Goal: Task Accomplishment & Management: Manage account settings

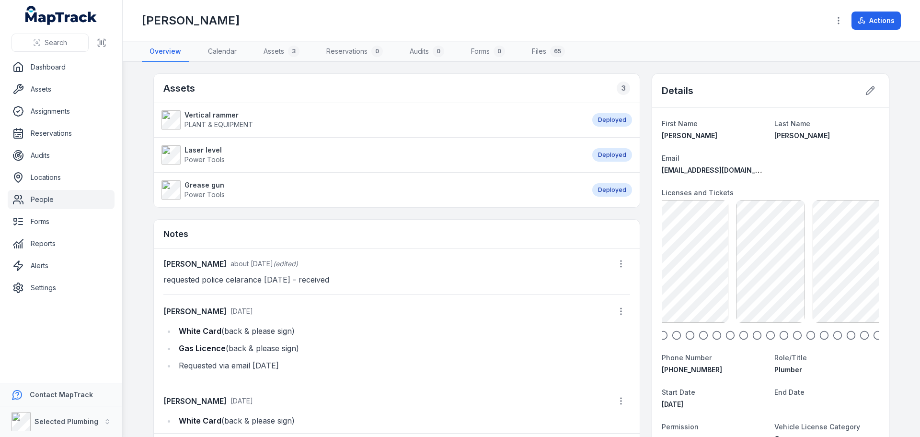
scroll to position [21, 0]
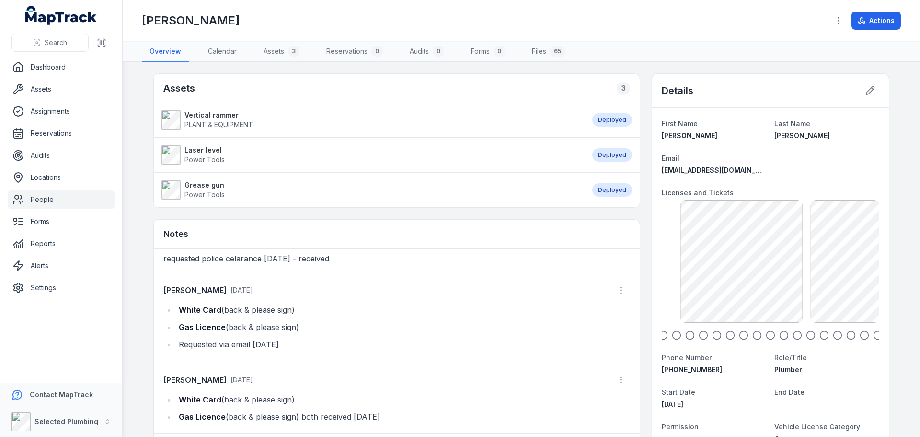
drag, startPoint x: 796, startPoint y: 273, endPoint x: 684, endPoint y: 295, distance: 114.3
click at [684, 295] on div "[PERSON_NAME] Poly Welding [DATE] 1.57 MB" at bounding box center [666, 261] width 123 height 123
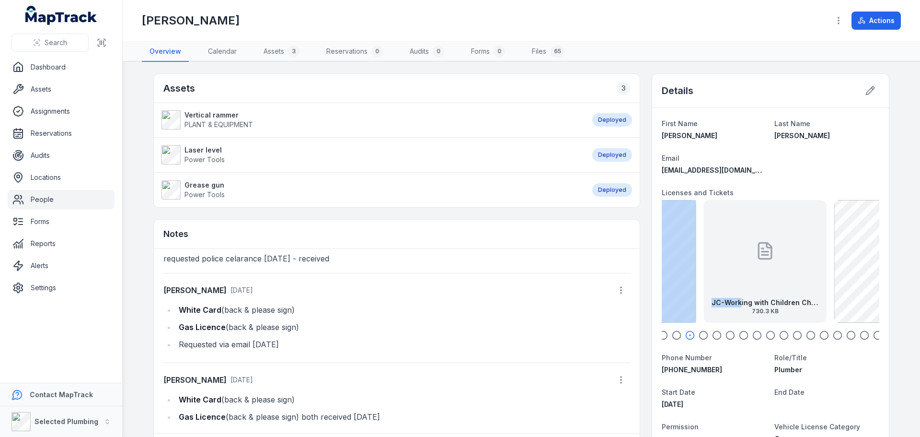
drag, startPoint x: 764, startPoint y: 279, endPoint x: 681, endPoint y: 295, distance: 84.9
click at [704, 295] on div "JC-Working with Children Check [DATE] 730.3 KB" at bounding box center [765, 261] width 123 height 123
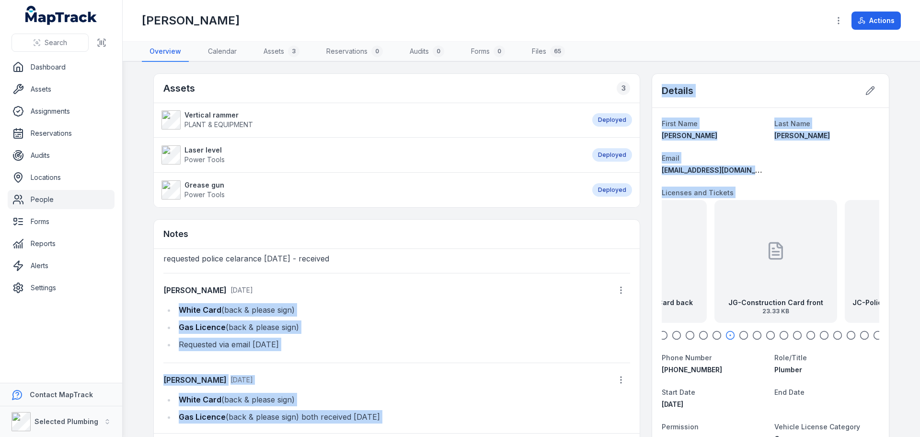
drag, startPoint x: 708, startPoint y: 293, endPoint x: 620, endPoint y: 300, distance: 88.9
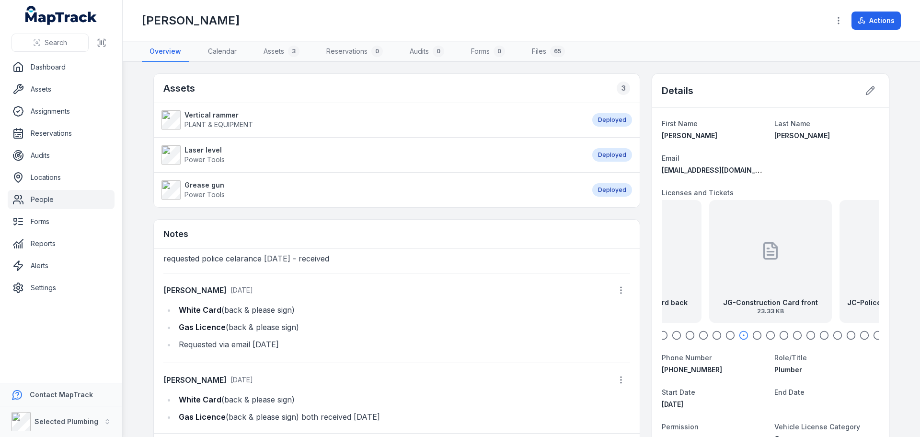
click at [516, 223] on div "Notes" at bounding box center [397, 234] width 486 height 29
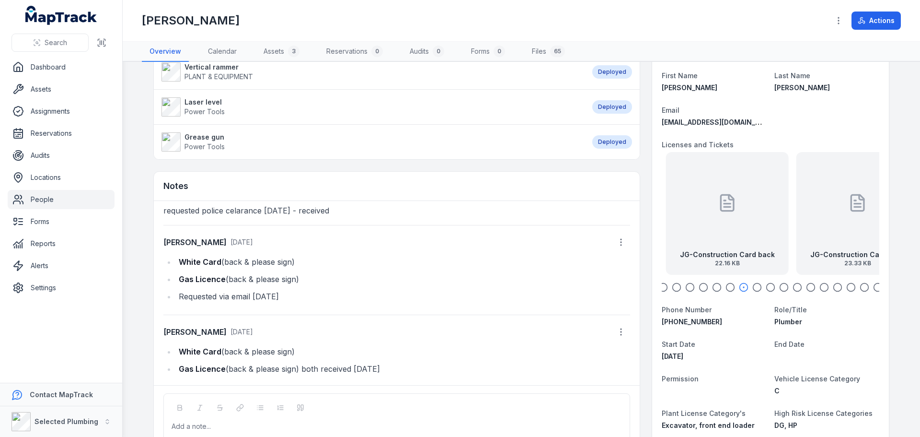
drag, startPoint x: 708, startPoint y: 228, endPoint x: 859, endPoint y: 207, distance: 152.0
click at [833, 212] on div "JG-Construction Card front 23.33 KB" at bounding box center [858, 213] width 123 height 123
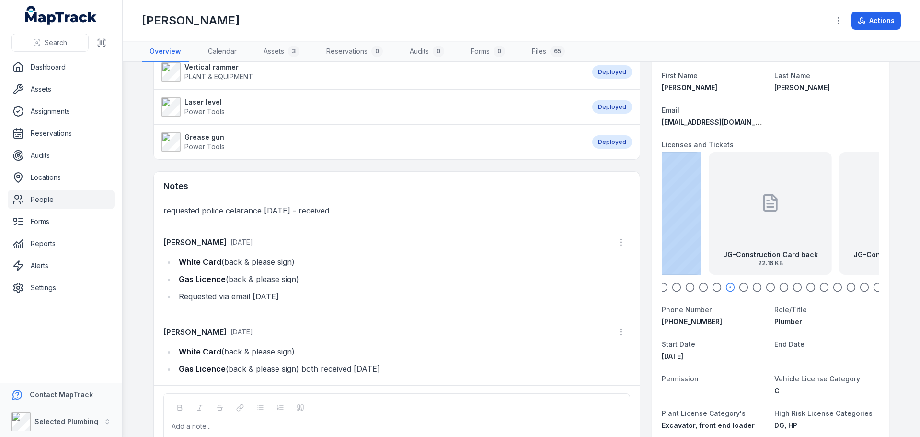
drag, startPoint x: 706, startPoint y: 228, endPoint x: 891, endPoint y: 210, distance: 185.9
click at [891, 210] on main "Assets 3 Vertical rammer PLANT & EQUIPMENT Deployed Laser level Power Tools Dep…" at bounding box center [522, 249] width 798 height 375
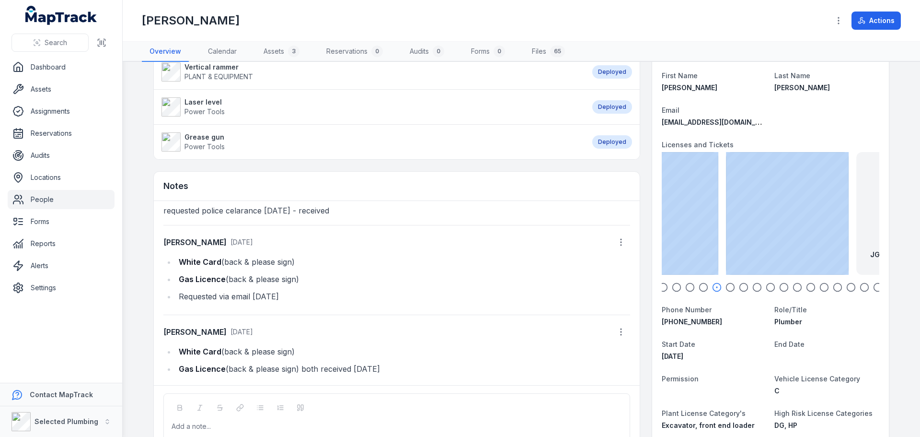
click at [886, 213] on div "Details First Name [PERSON_NAME] Last Name [PERSON_NAME] Email [EMAIL_ADDRESS][…" at bounding box center [771, 383] width 238 height 716
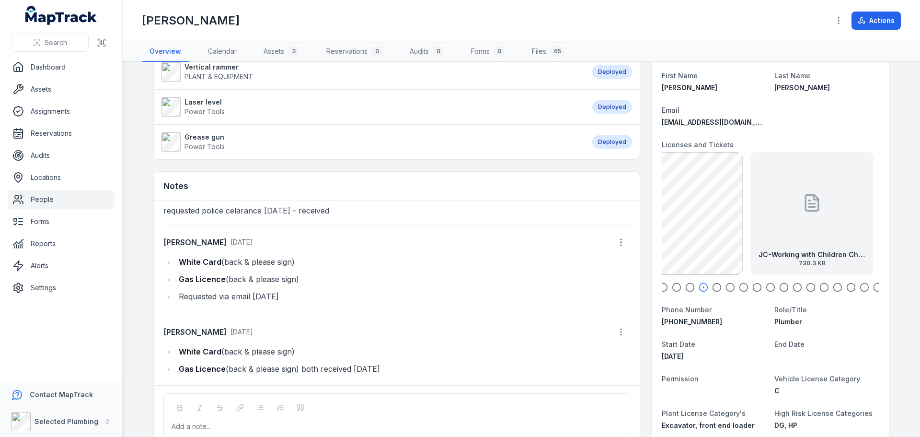
drag, startPoint x: 691, startPoint y: 227, endPoint x: 887, endPoint y: 212, distance: 197.1
click at [886, 212] on main "Assets 3 Vertical rammer PLANT & EQUIPMENT Deployed Laser level Power Tools Dep…" at bounding box center [522, 249] width 798 height 375
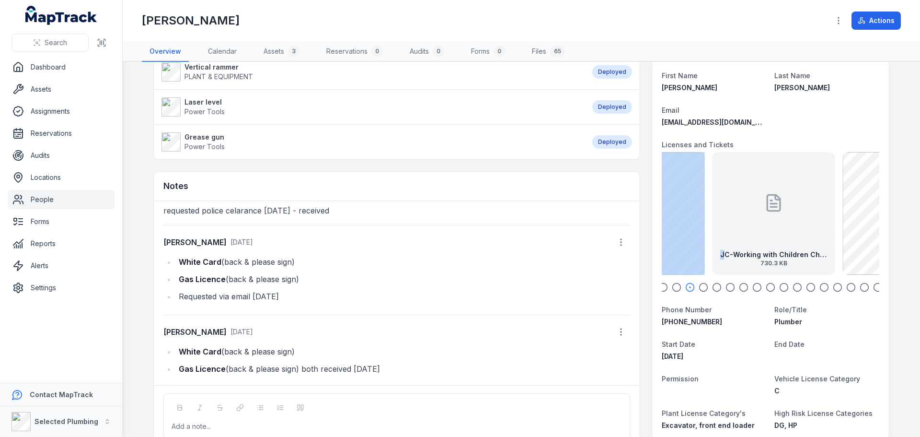
drag, startPoint x: 721, startPoint y: 224, endPoint x: 917, endPoint y: 207, distance: 196.7
click at [886, 208] on div "Details First Name [PERSON_NAME] Last Name [PERSON_NAME] Email [EMAIL_ADDRESS][…" at bounding box center [771, 383] width 238 height 716
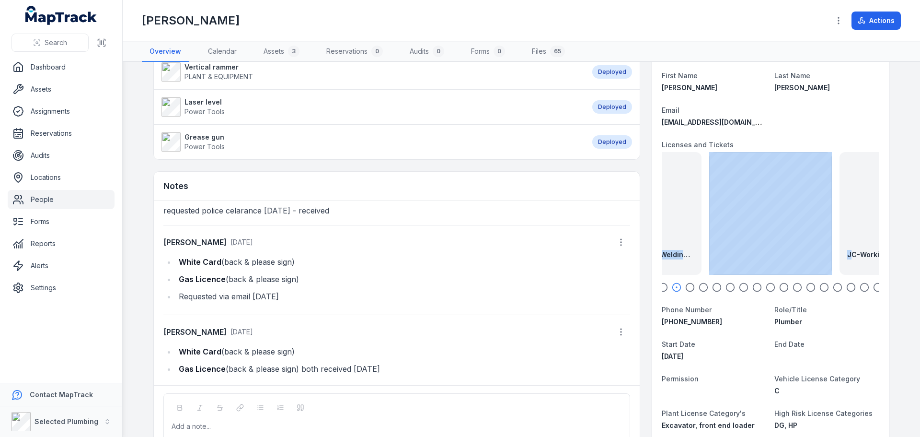
click at [662, 287] on icon "button" at bounding box center [664, 287] width 10 height 10
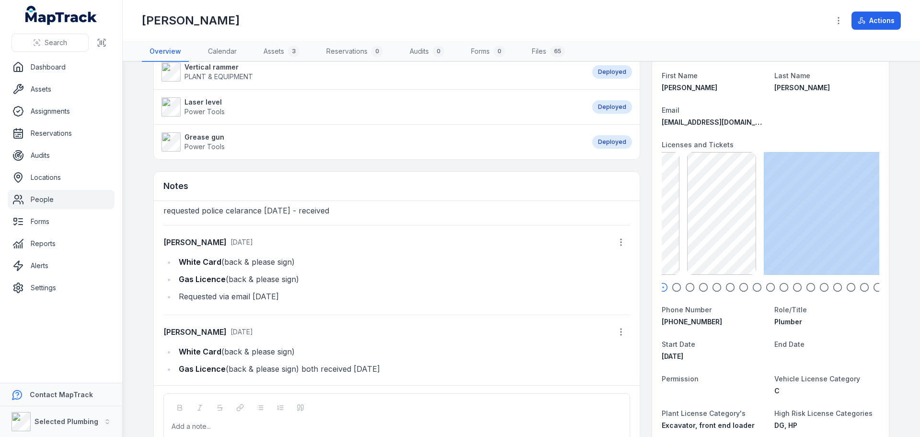
click at [881, 222] on div "First Name [PERSON_NAME] Last Name [PERSON_NAME] Email [EMAIL_ADDRESS][DOMAIN_N…" at bounding box center [770, 400] width 237 height 681
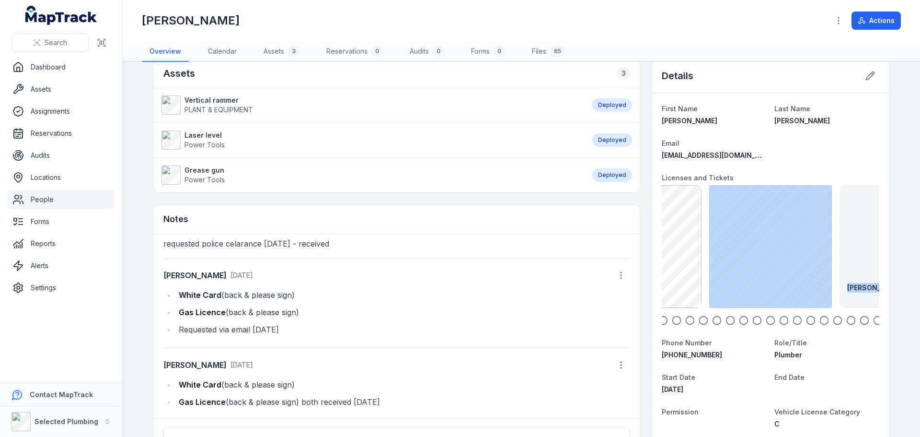
scroll to position [0, 0]
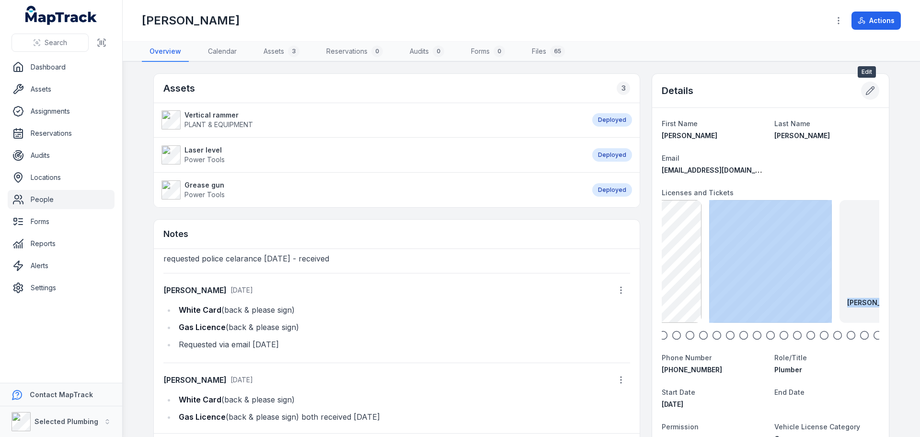
click at [866, 93] on icon at bounding box center [871, 91] width 10 height 10
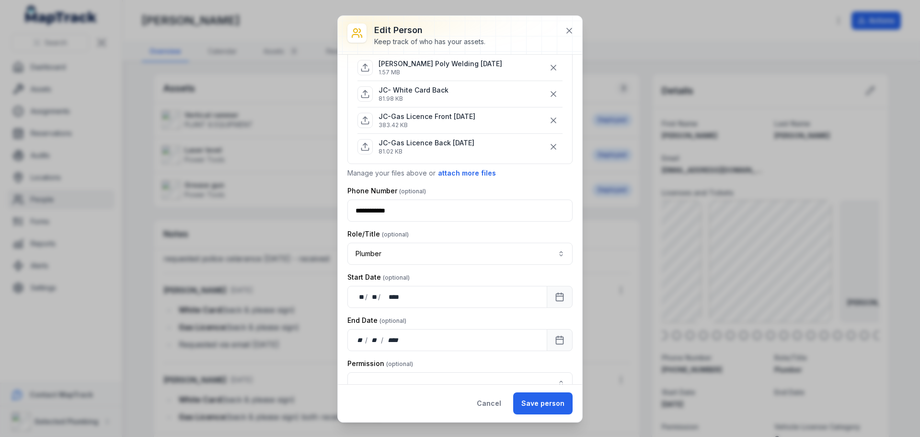
scroll to position [671, 0]
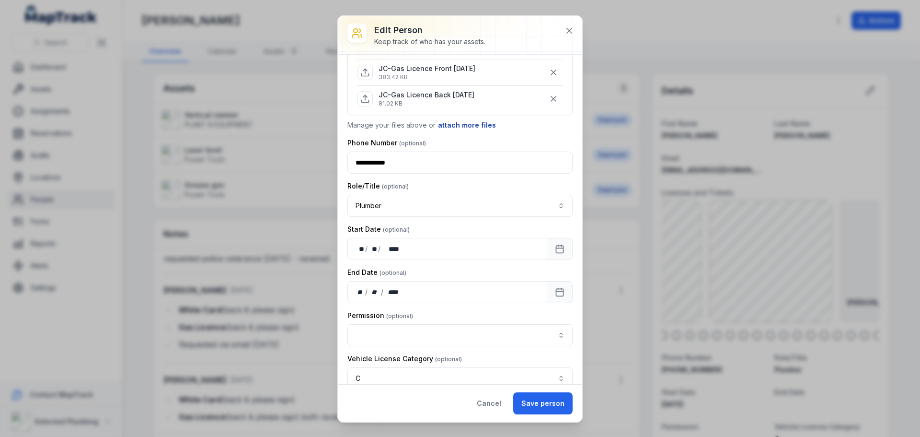
click at [456, 122] on button "attach more files" at bounding box center [467, 125] width 59 height 11
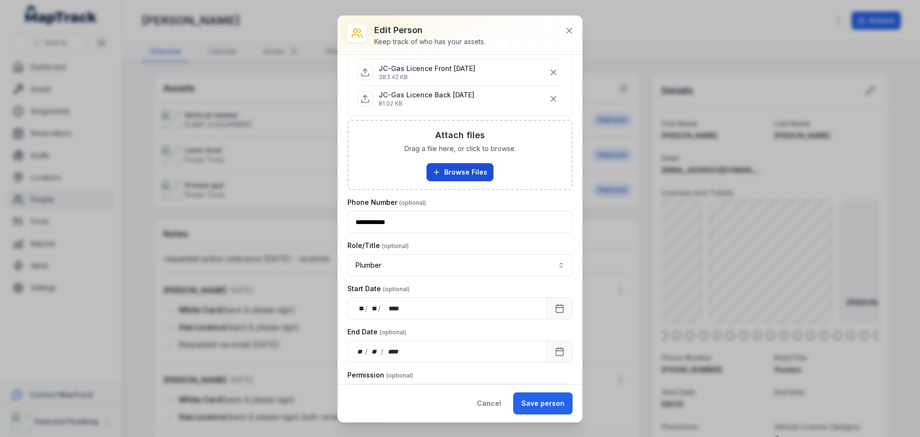
click at [461, 173] on button "Browse Files" at bounding box center [460, 172] width 67 height 18
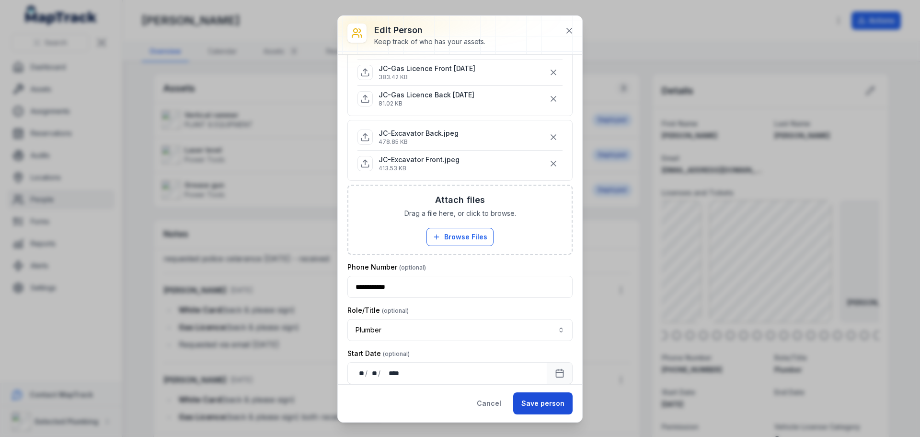
click at [553, 405] on button "Save person" at bounding box center [542, 403] width 59 height 22
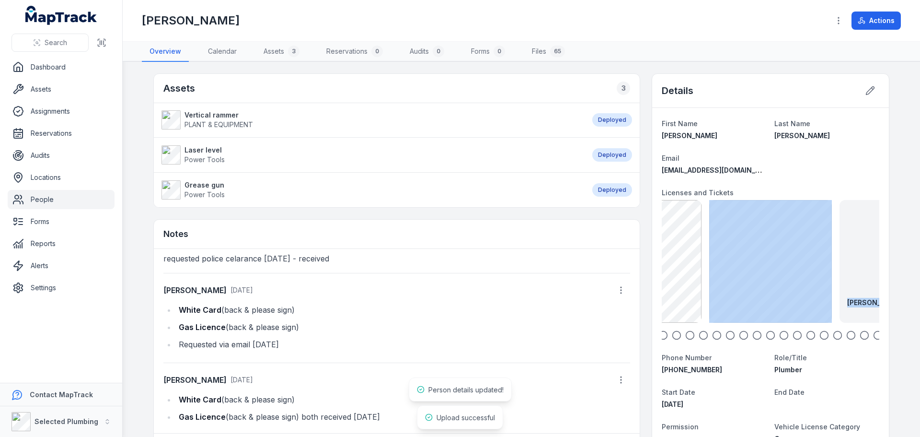
scroll to position [192, 0]
